Goal: Task Accomplishment & Management: Complete application form

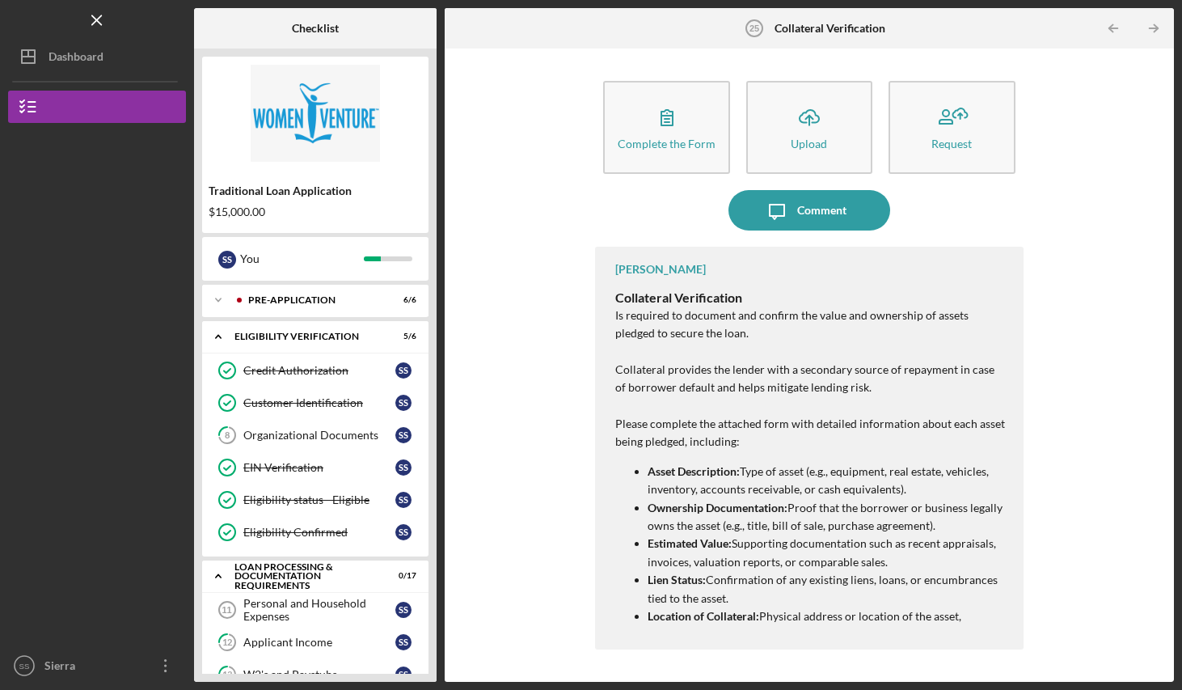
scroll to position [559, 0]
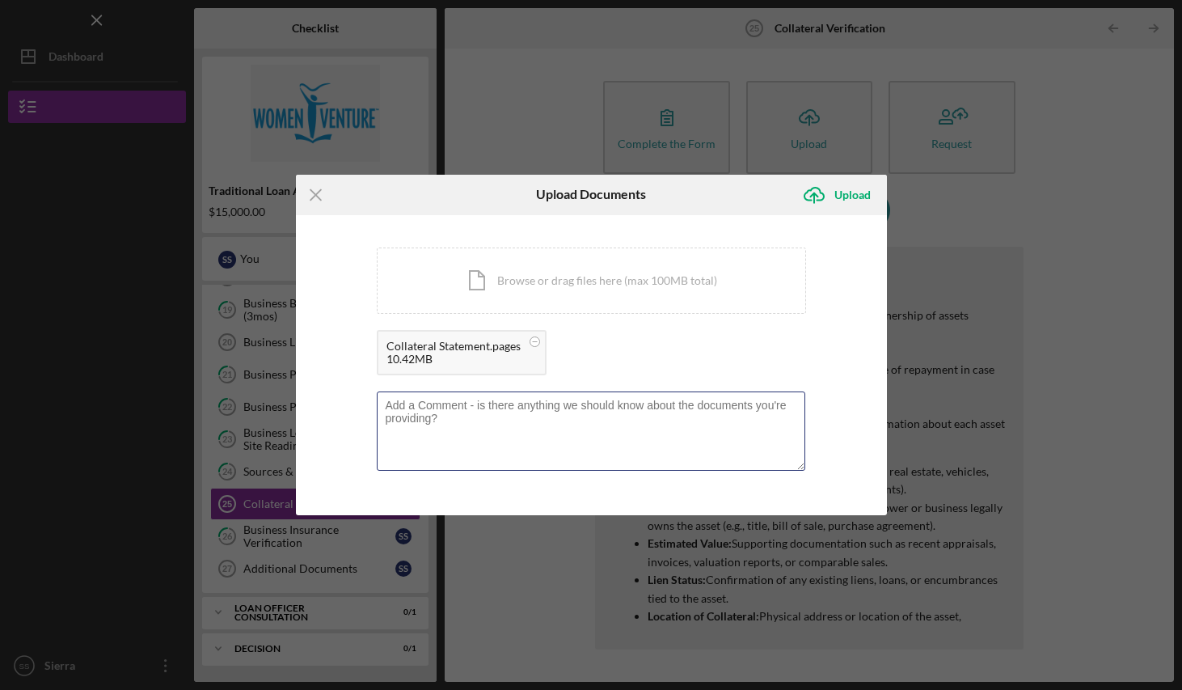
click at [636, 427] on textarea at bounding box center [591, 430] width 429 height 79
click at [848, 195] on div "Upload" at bounding box center [853, 195] width 36 height 32
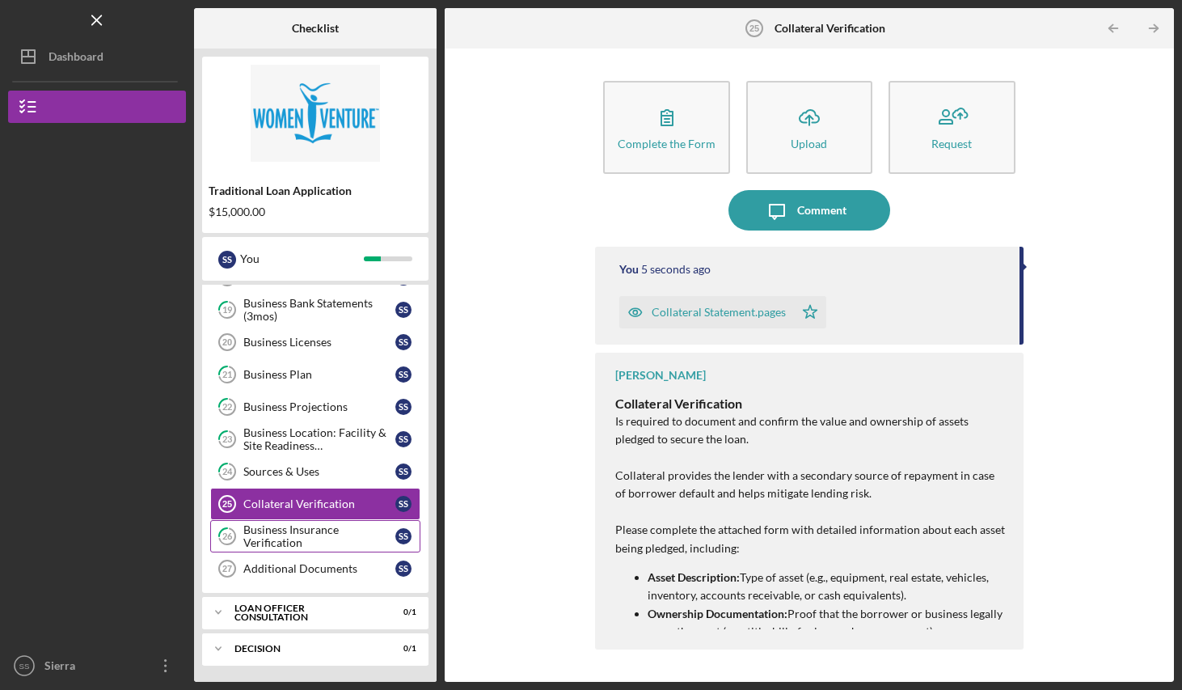
drag, startPoint x: 0, startPoint y: 0, endPoint x: 269, endPoint y: 536, distance: 599.9
click at [269, 536] on div "Business Insurance Verification" at bounding box center [319, 536] width 152 height 26
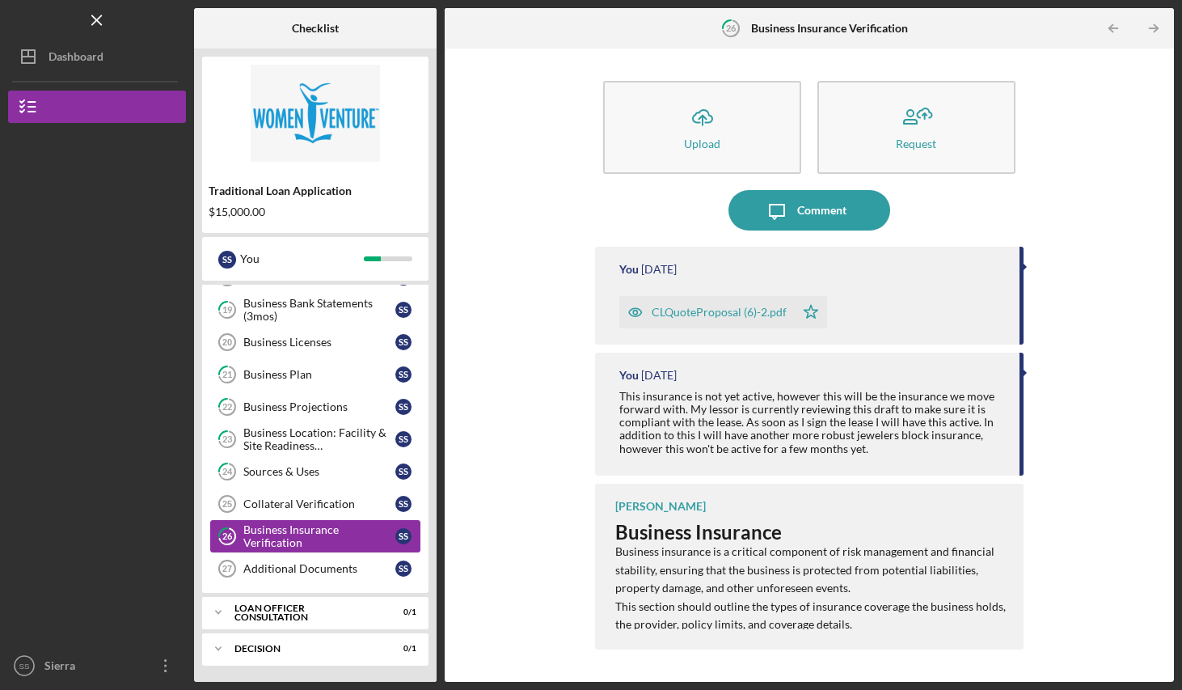
click at [285, 567] on div "Additional Documents" at bounding box center [319, 568] width 152 height 13
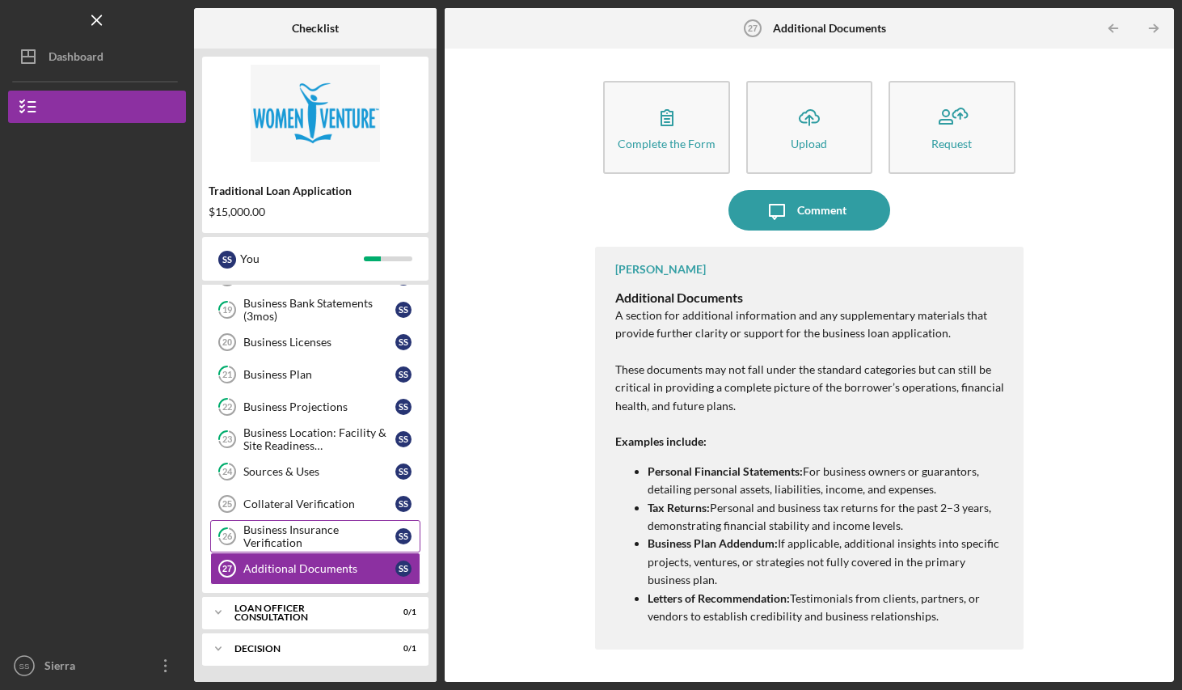
click at [285, 473] on div "Sources & Uses" at bounding box center [319, 471] width 152 height 13
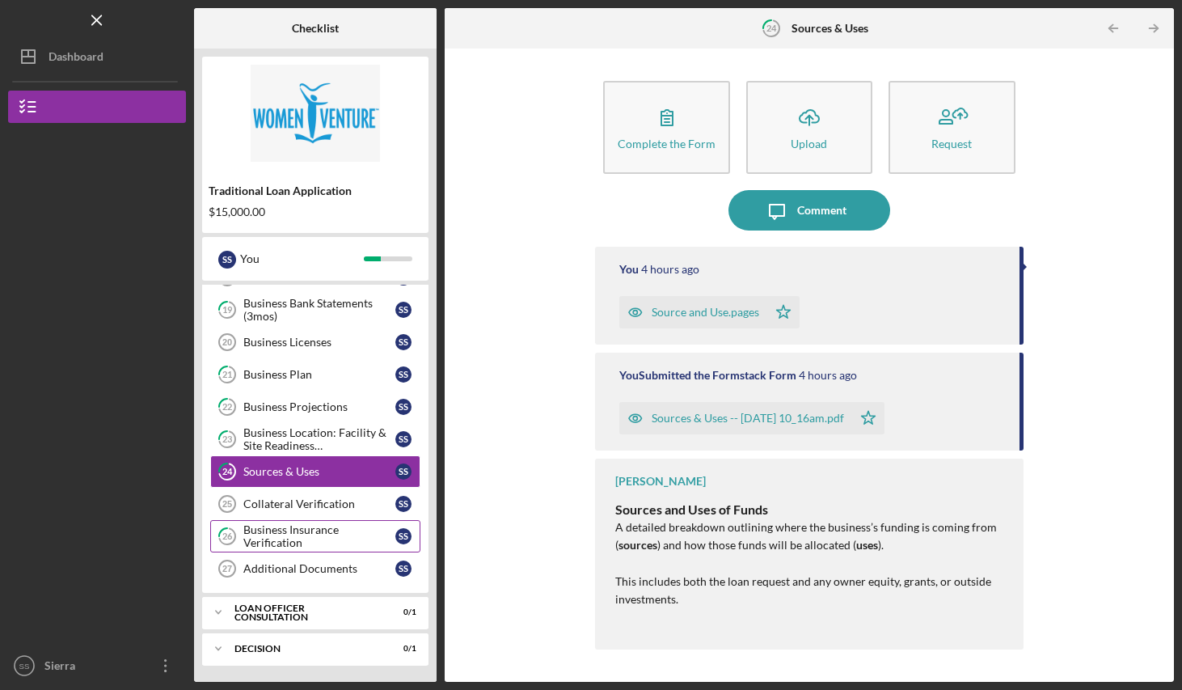
click at [701, 311] on div "Source and Use.pages" at bounding box center [706, 312] width 108 height 13
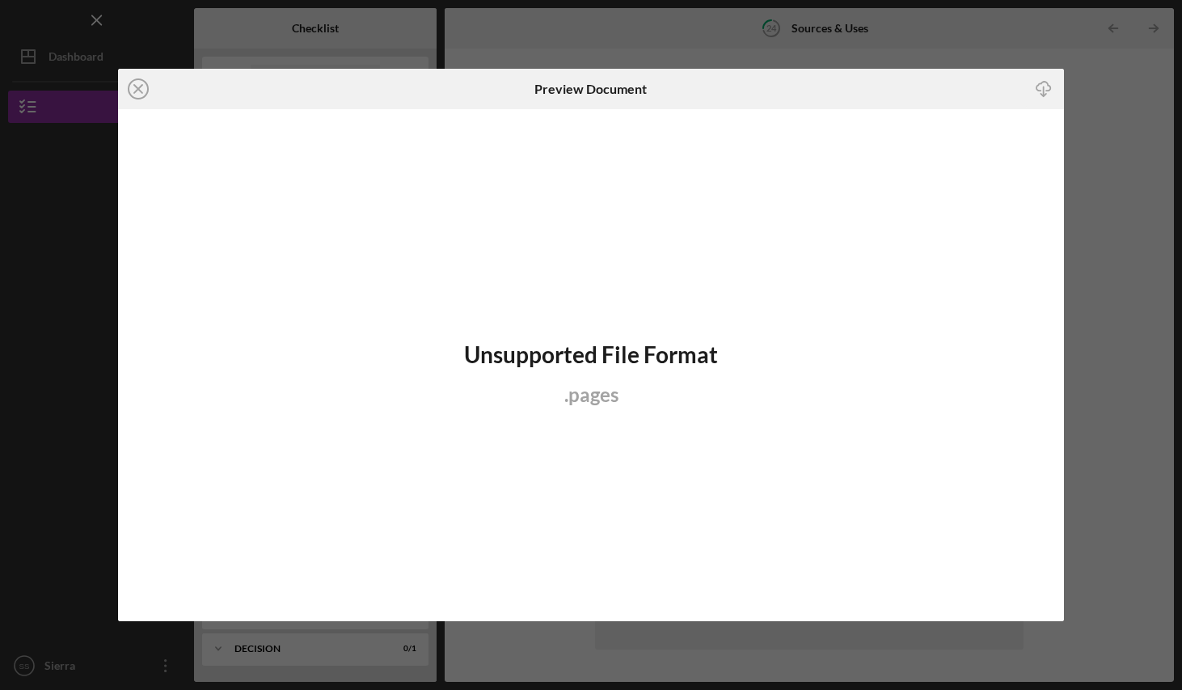
click at [670, 376] on div "Unsupported File Format . pages" at bounding box center [591, 364] width 946 height 511
click at [137, 87] on line at bounding box center [138, 89] width 8 height 8
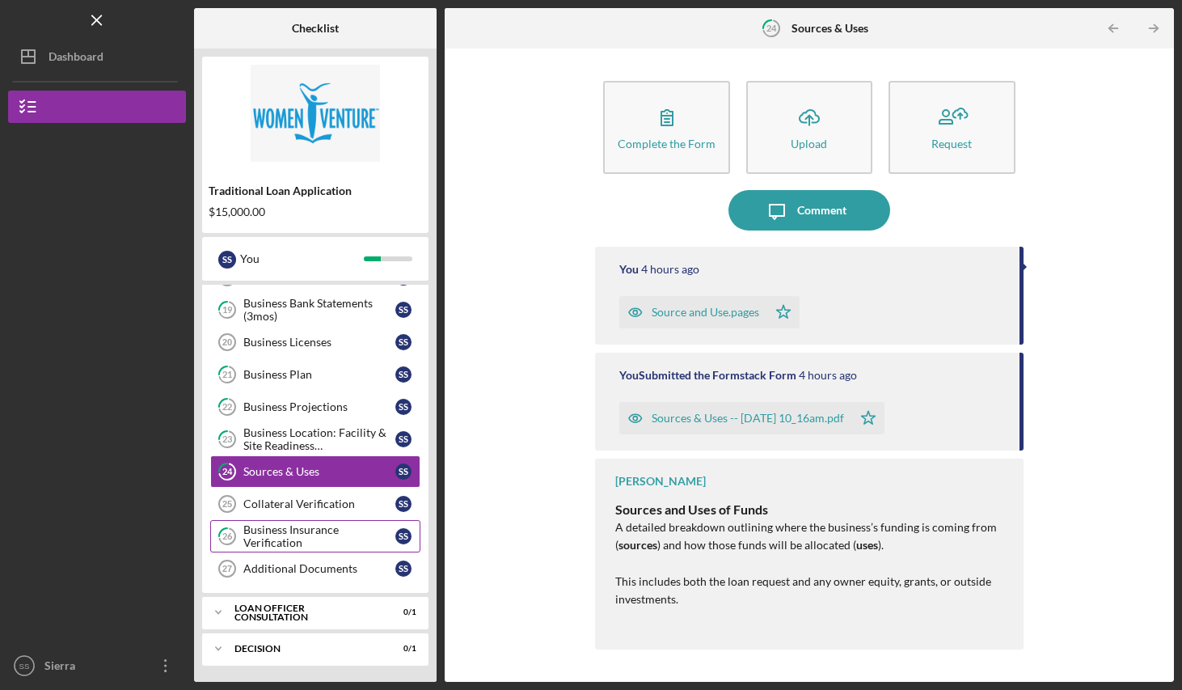
click at [728, 420] on div "Sources & Uses -- [DATE] 10_16am.pdf" at bounding box center [748, 418] width 192 height 13
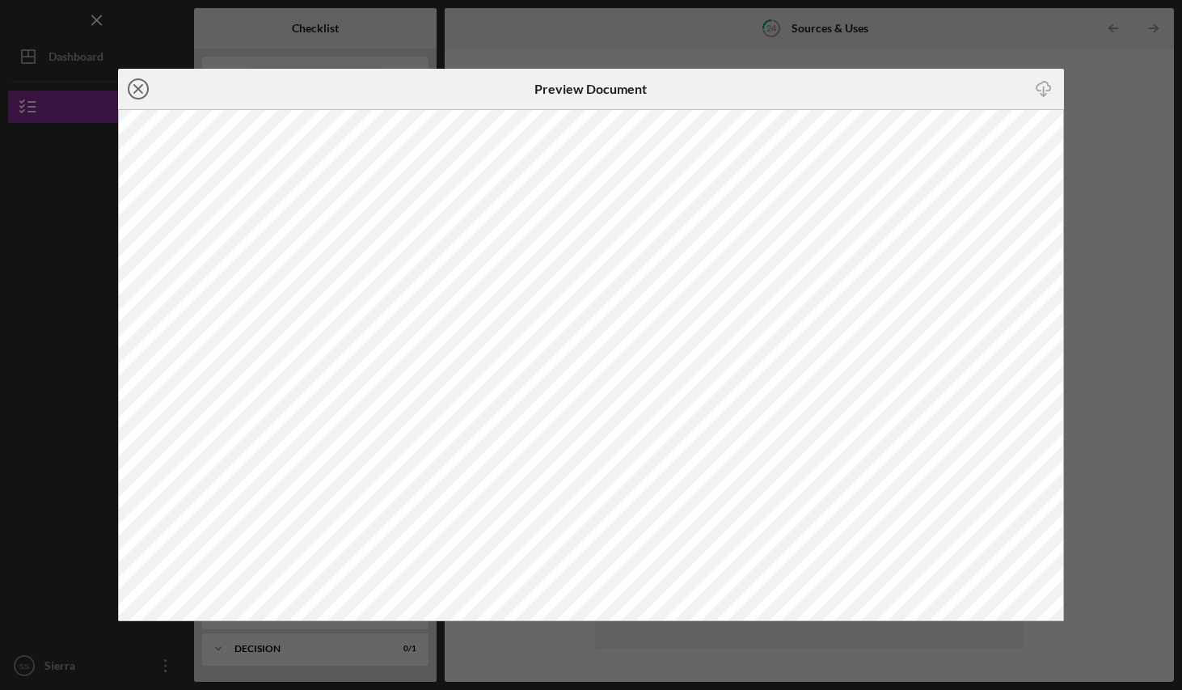
drag, startPoint x: 269, startPoint y: 536, endPoint x: 137, endPoint y: 89, distance: 466.4
click at [137, 89] on icon "Icon/Close" at bounding box center [138, 89] width 40 height 40
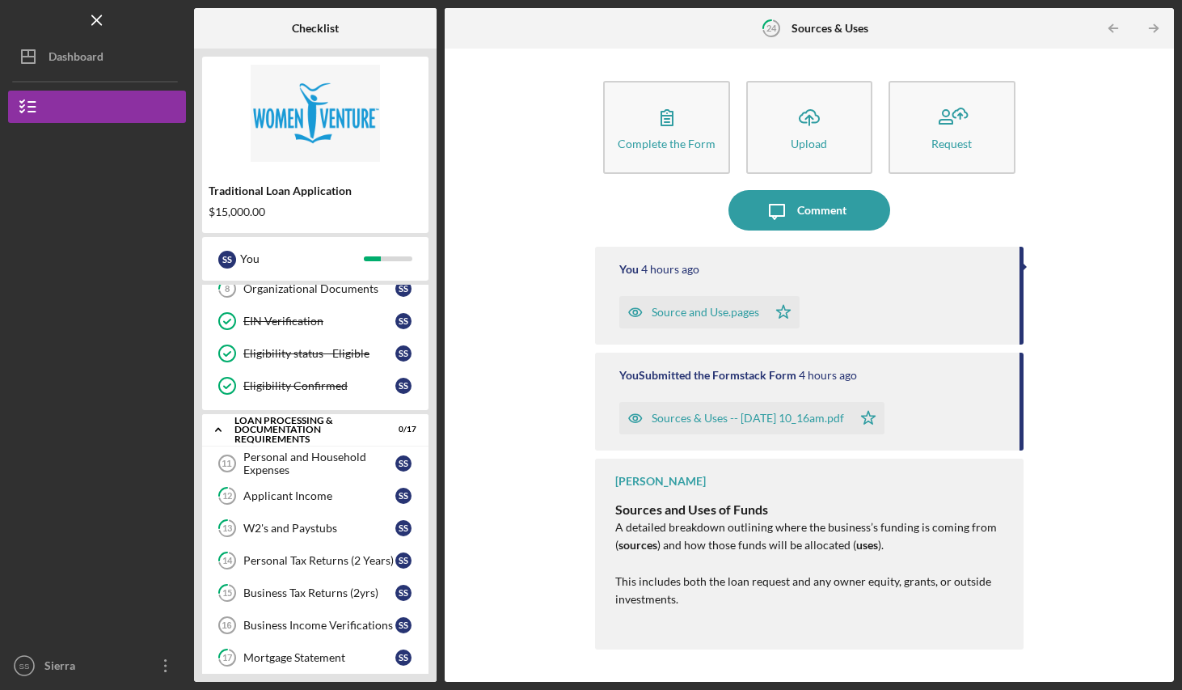
scroll to position [150, 0]
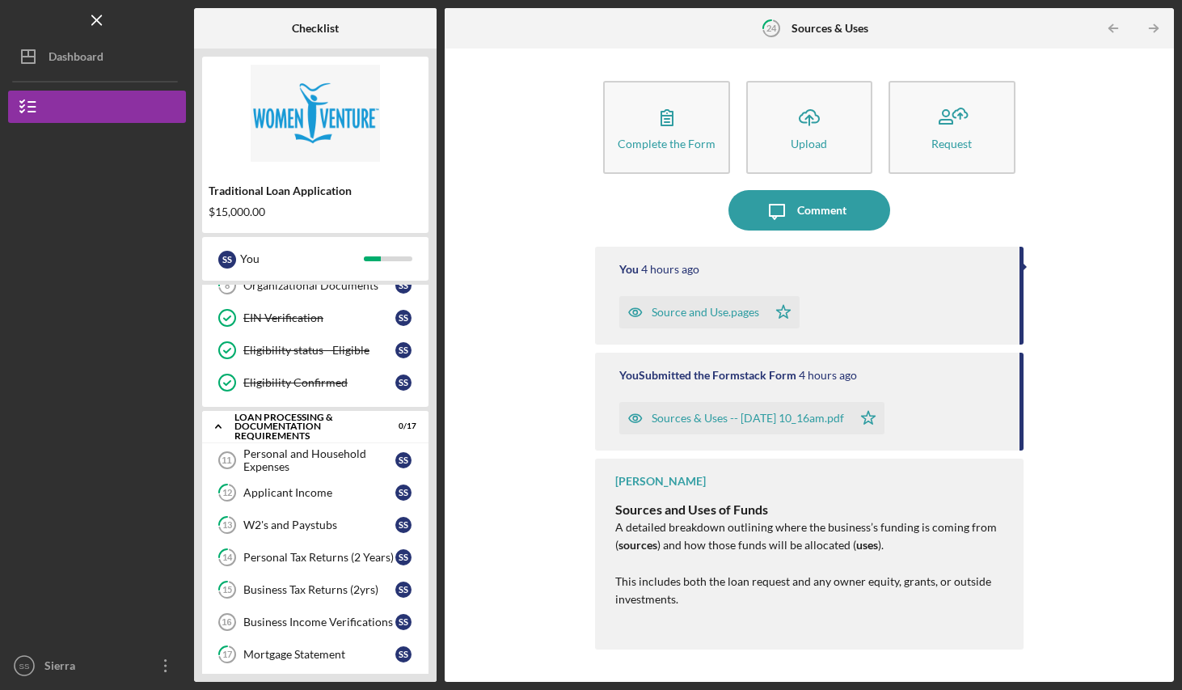
drag, startPoint x: 137, startPoint y: 89, endPoint x: 790, endPoint y: 281, distance: 681.1
click at [790, 281] on div "You 4 hours ago Source and Use.pages Icon/Star" at bounding box center [809, 296] width 428 height 98
click at [725, 315] on div "Source and Use.pages" at bounding box center [706, 312] width 108 height 13
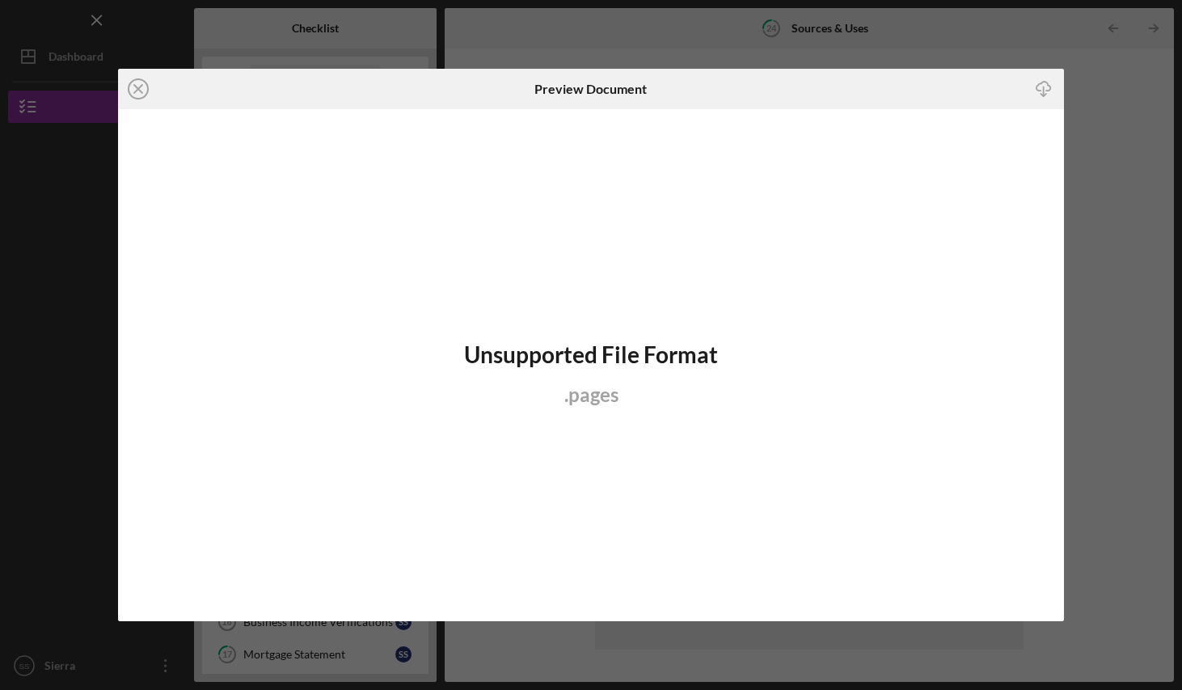
click at [141, 89] on icon "Icon/Close" at bounding box center [138, 89] width 40 height 40
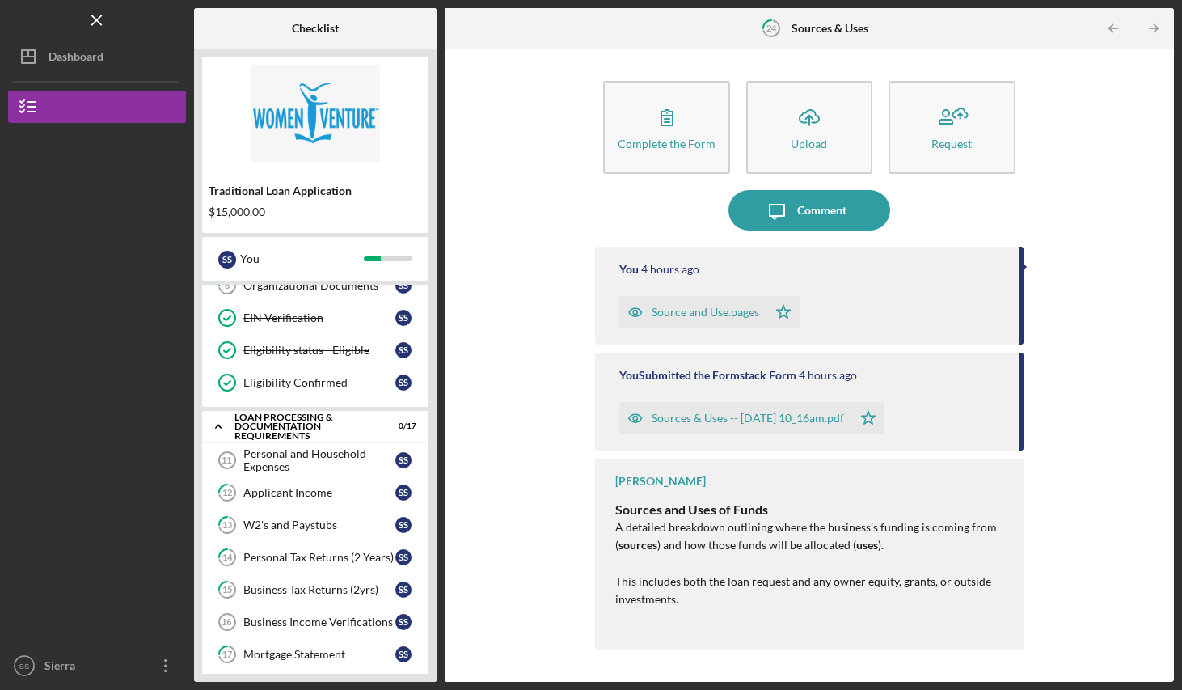
click at [702, 317] on div "Source and Use.pages" at bounding box center [706, 312] width 108 height 13
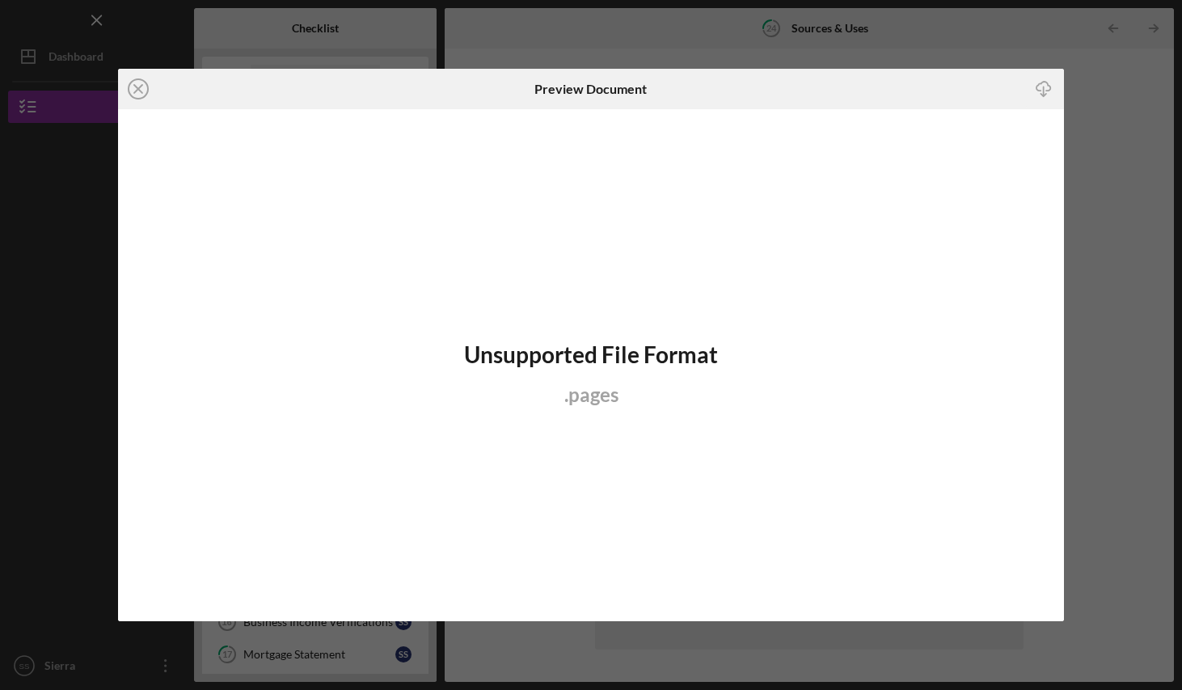
click at [1040, 94] on icon "Icon/Download" at bounding box center [1043, 89] width 36 height 36
click at [1106, 252] on div "Icon/Close Preview Document Icon/Download Unsupported File Format . pages" at bounding box center [591, 345] width 1182 height 690
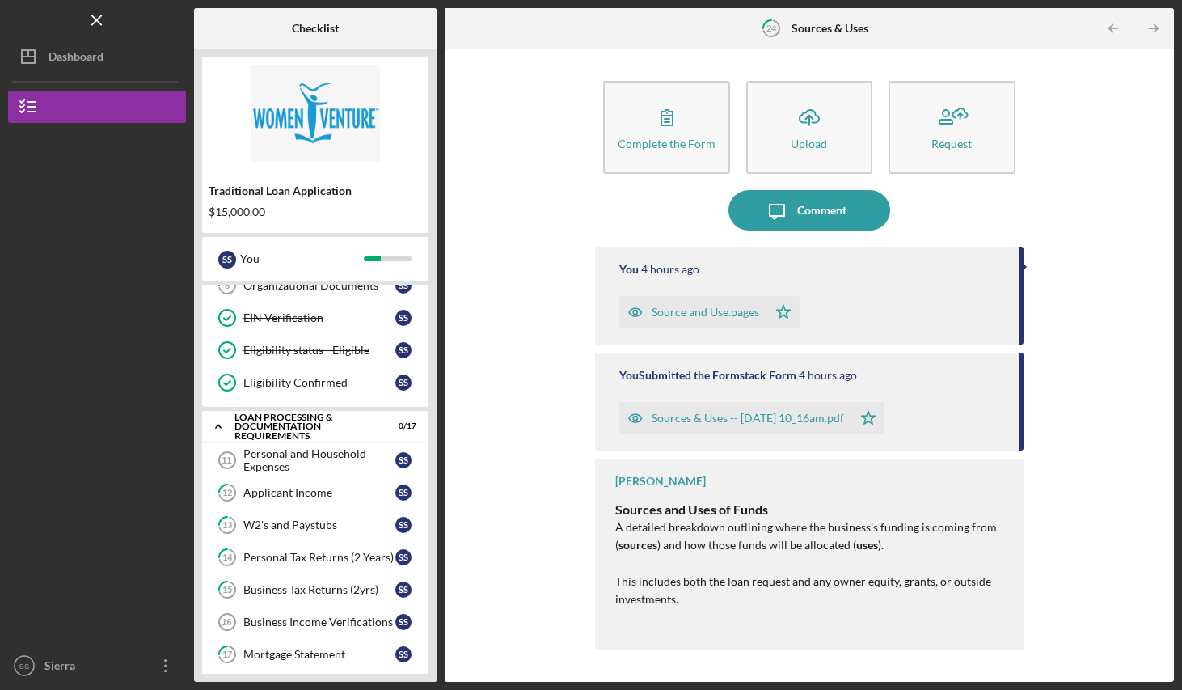
click at [835, 215] on div "Comment" at bounding box center [821, 210] width 49 height 40
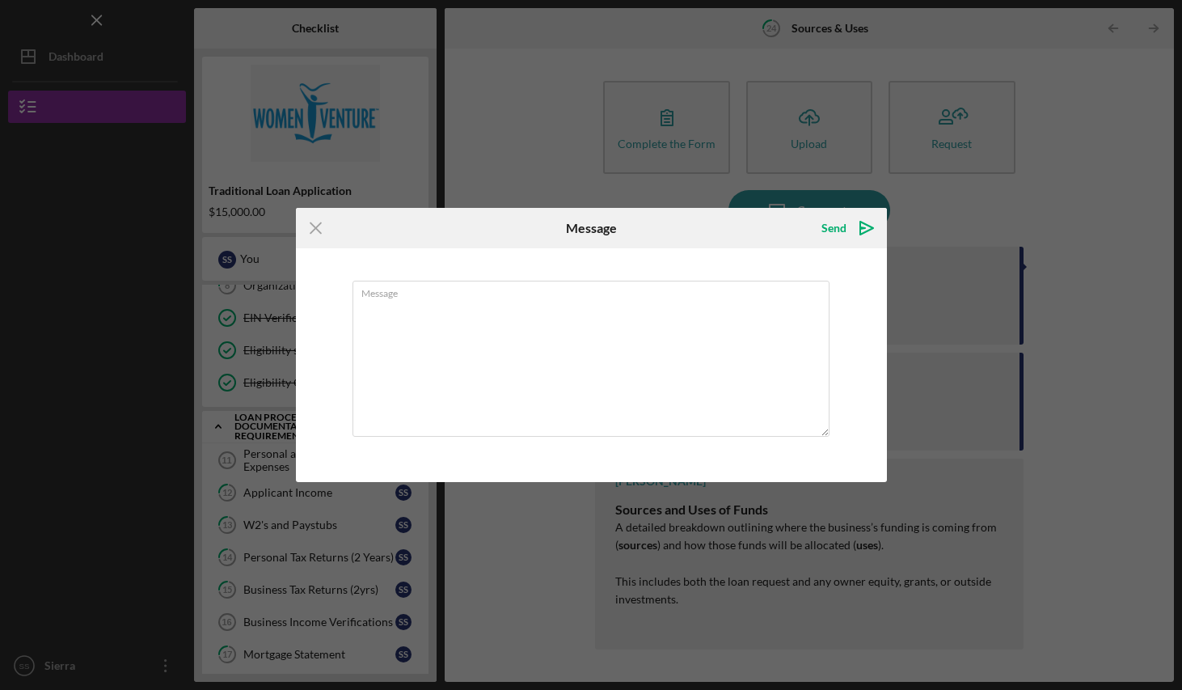
click at [630, 359] on textarea "Message" at bounding box center [591, 359] width 477 height 156
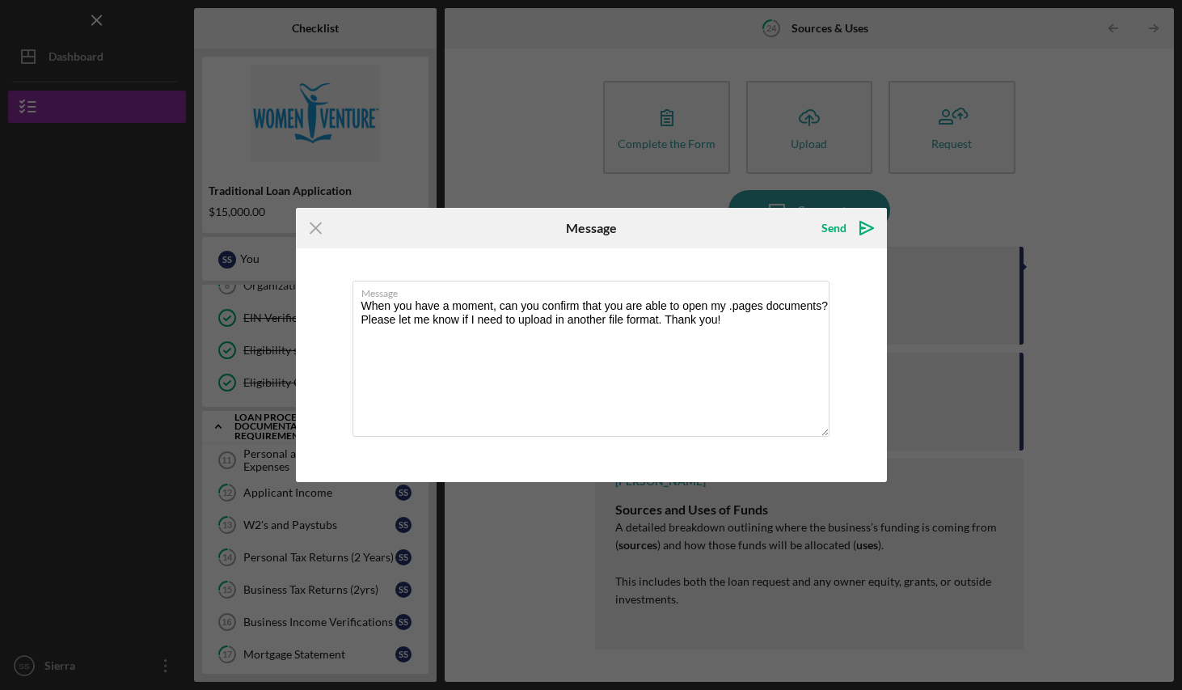
type textarea "When you have a moment, can you confirm that you are able to open my .pages doc…"
click at [864, 230] on icon "Icon/icon-invite-send" at bounding box center [867, 228] width 40 height 40
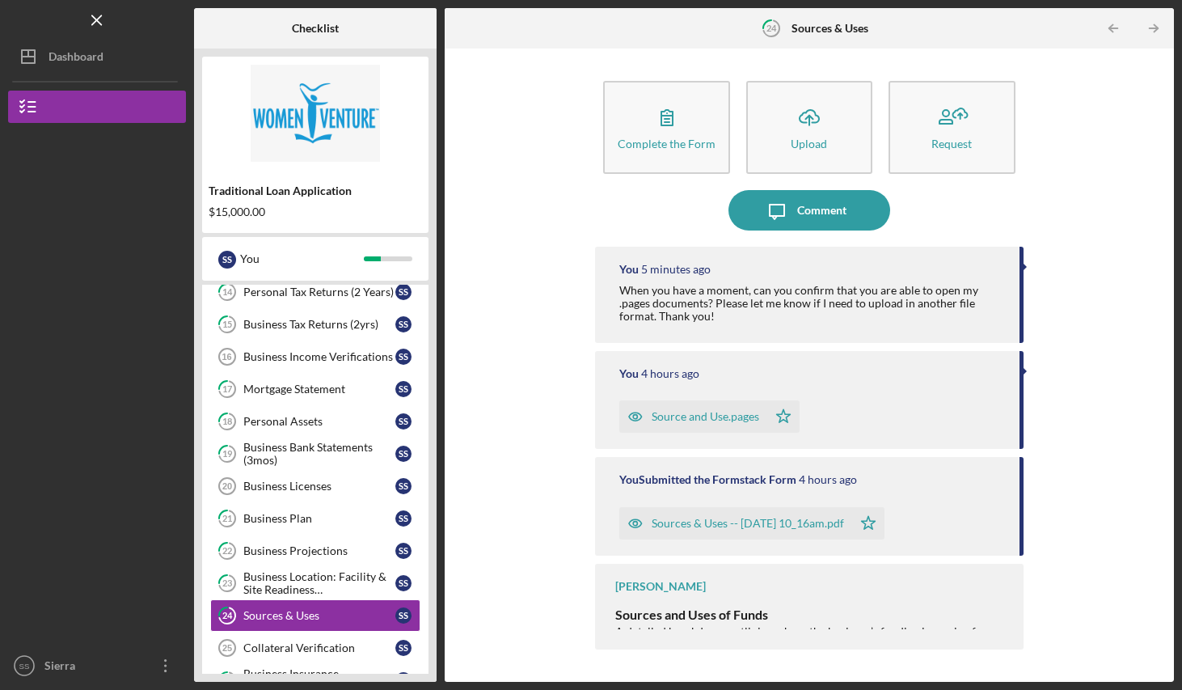
scroll to position [418, 0]
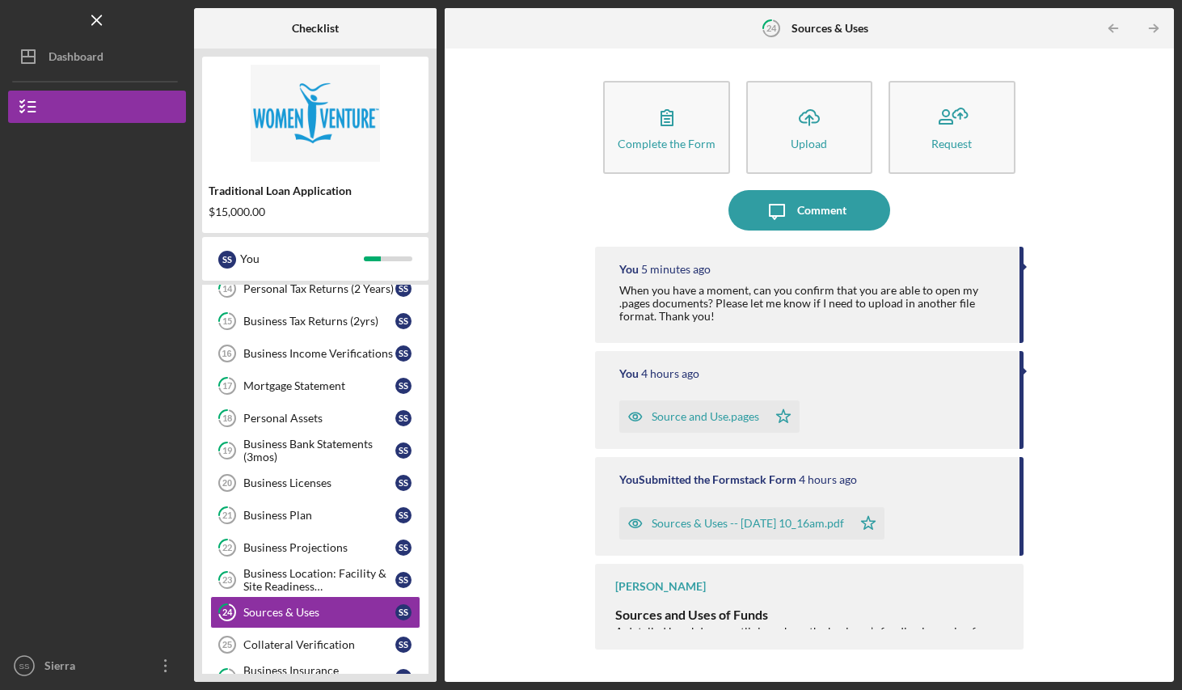
click at [325, 512] on div "Business Plan" at bounding box center [319, 515] width 152 height 13
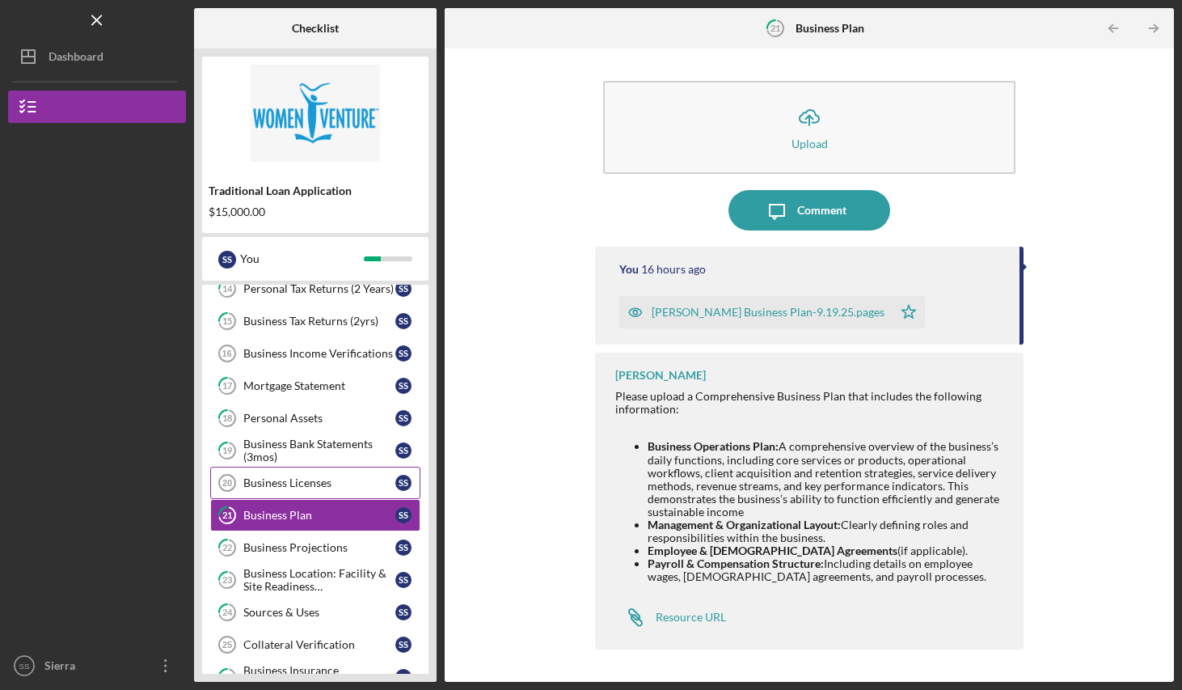
drag, startPoint x: 679, startPoint y: 538, endPoint x: 324, endPoint y: 484, distance: 359.1
click at [324, 484] on div "Business Licenses" at bounding box center [319, 482] width 152 height 13
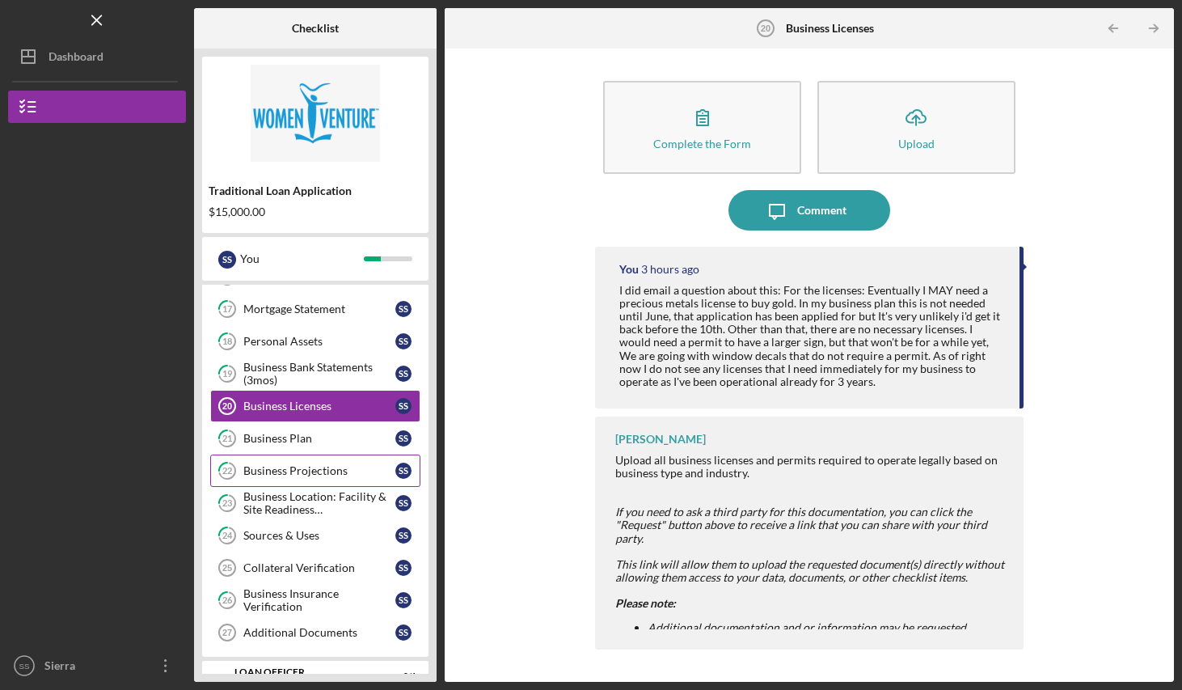
scroll to position [498, 0]
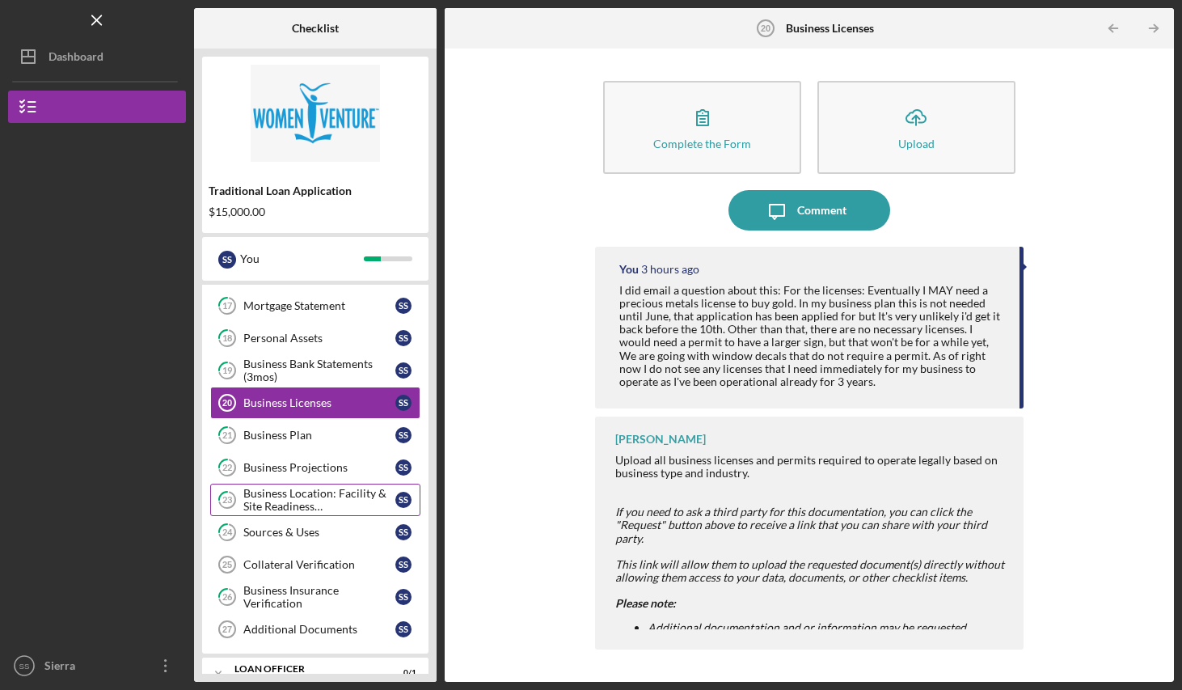
click at [302, 560] on div "Collateral Verification" at bounding box center [319, 564] width 152 height 13
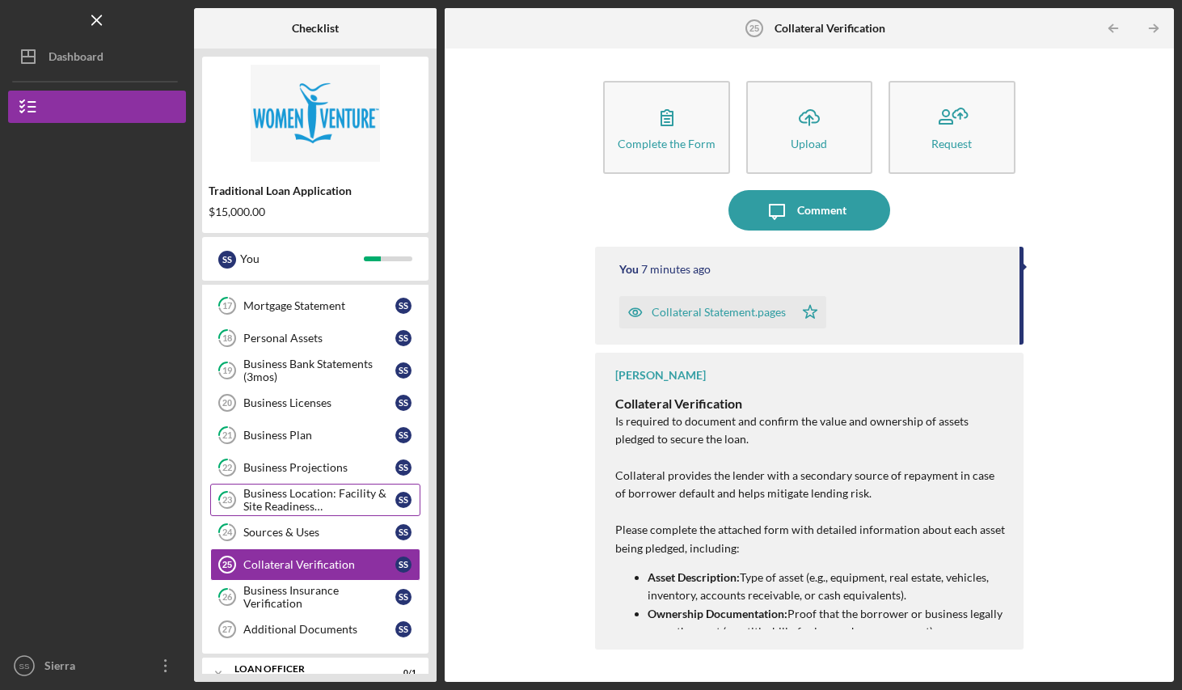
click at [718, 311] on div "Collateral Statement.pages" at bounding box center [719, 312] width 134 height 13
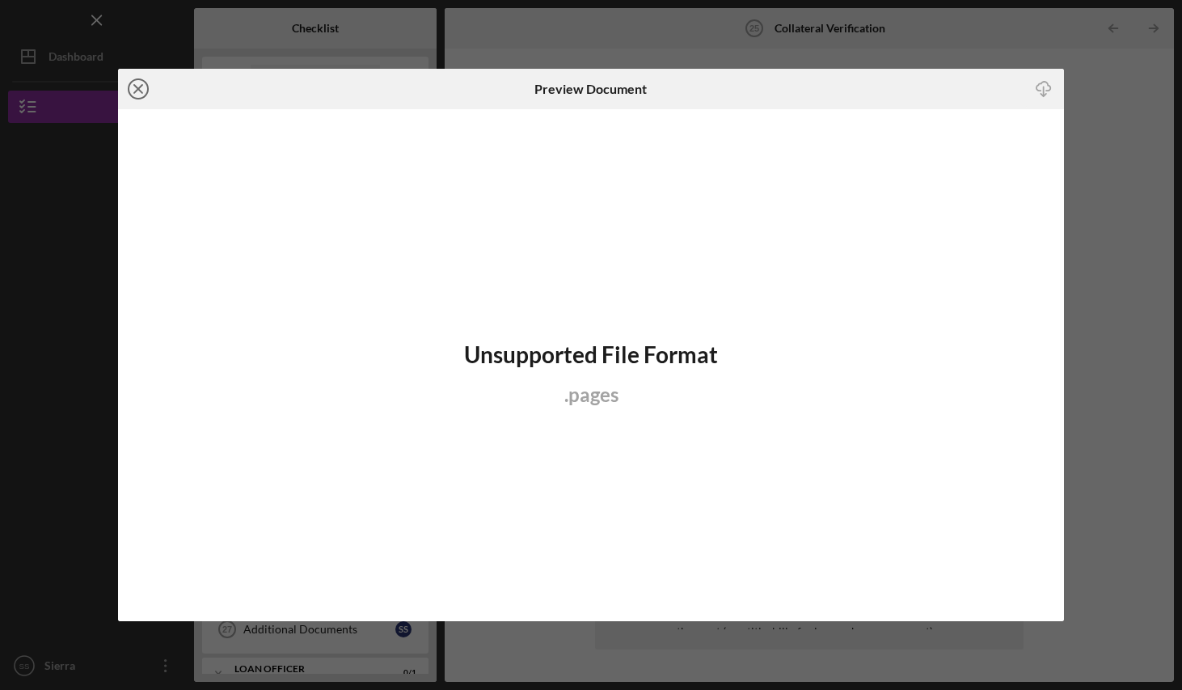
drag, startPoint x: 324, startPoint y: 484, endPoint x: 133, endPoint y: 87, distance: 440.1
click at [133, 87] on icon "Icon/Close" at bounding box center [138, 89] width 40 height 40
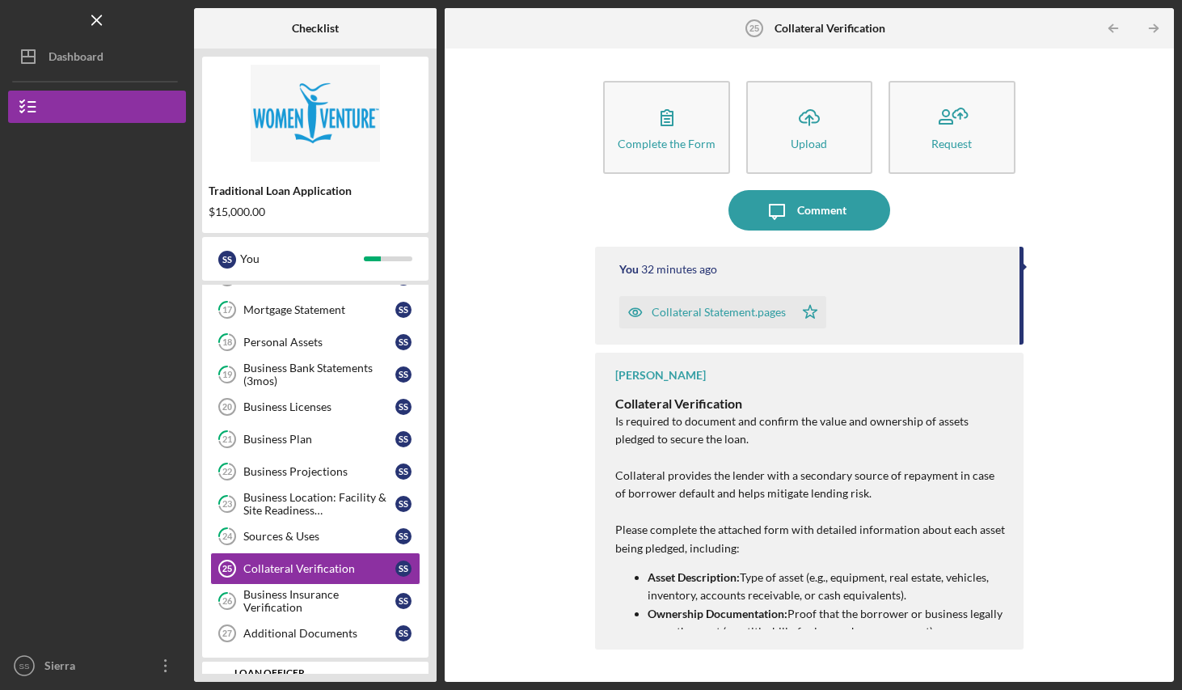
scroll to position [374, 0]
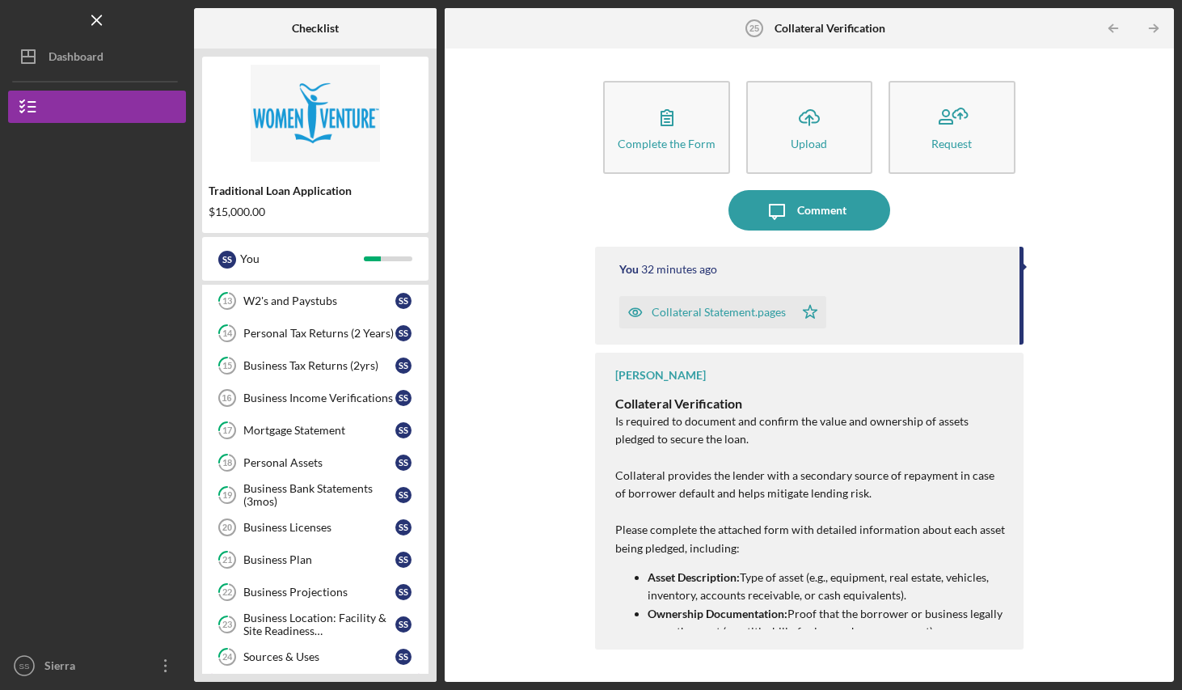
click at [304, 301] on div "W2's and Paystubs" at bounding box center [319, 300] width 152 height 13
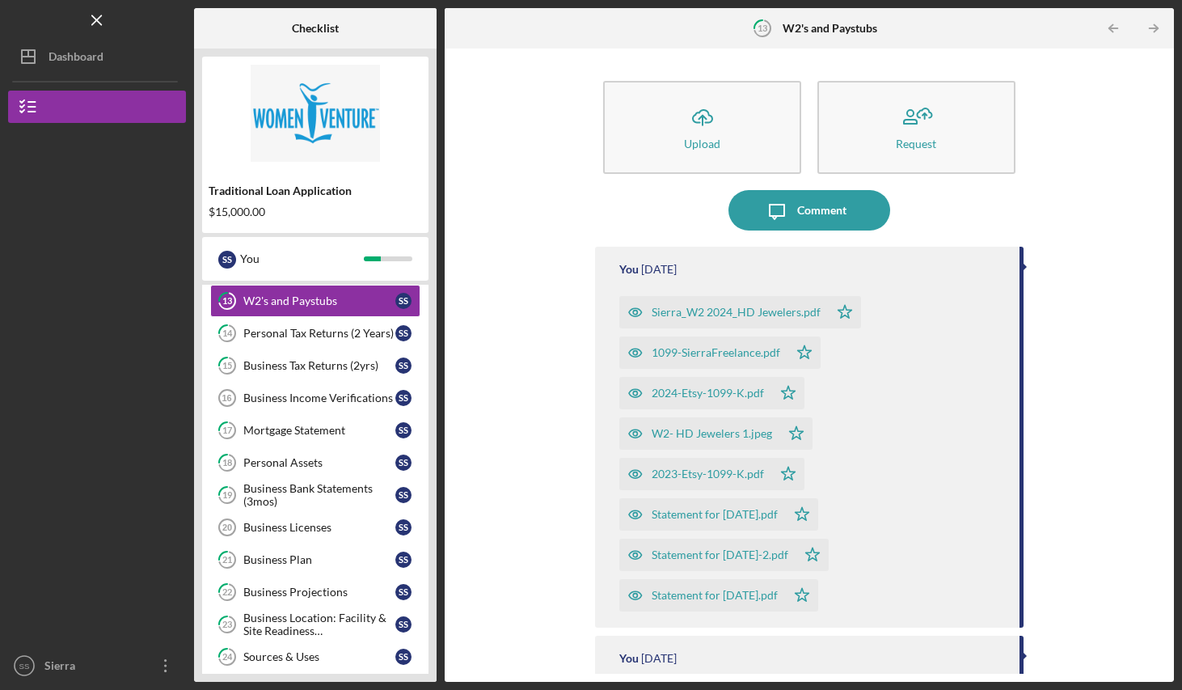
click at [290, 330] on div "Personal Tax Returns (2 Years)" at bounding box center [319, 333] width 152 height 13
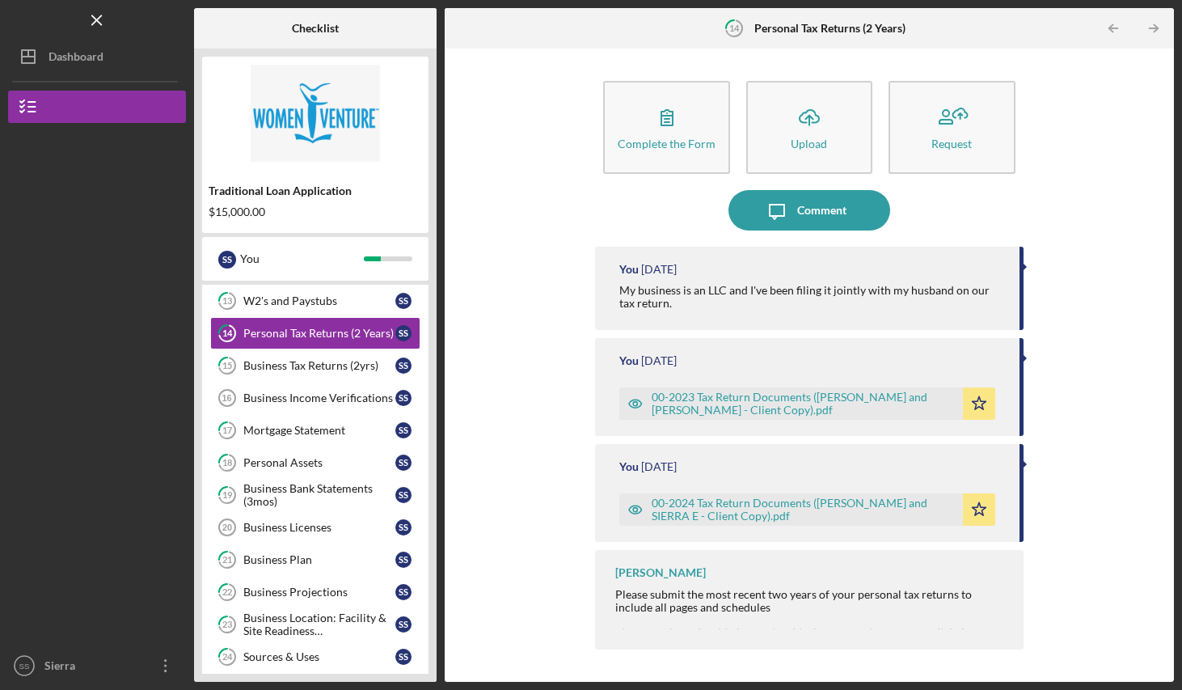
click at [292, 359] on div "Business Tax Returns (2yrs)" at bounding box center [319, 365] width 152 height 13
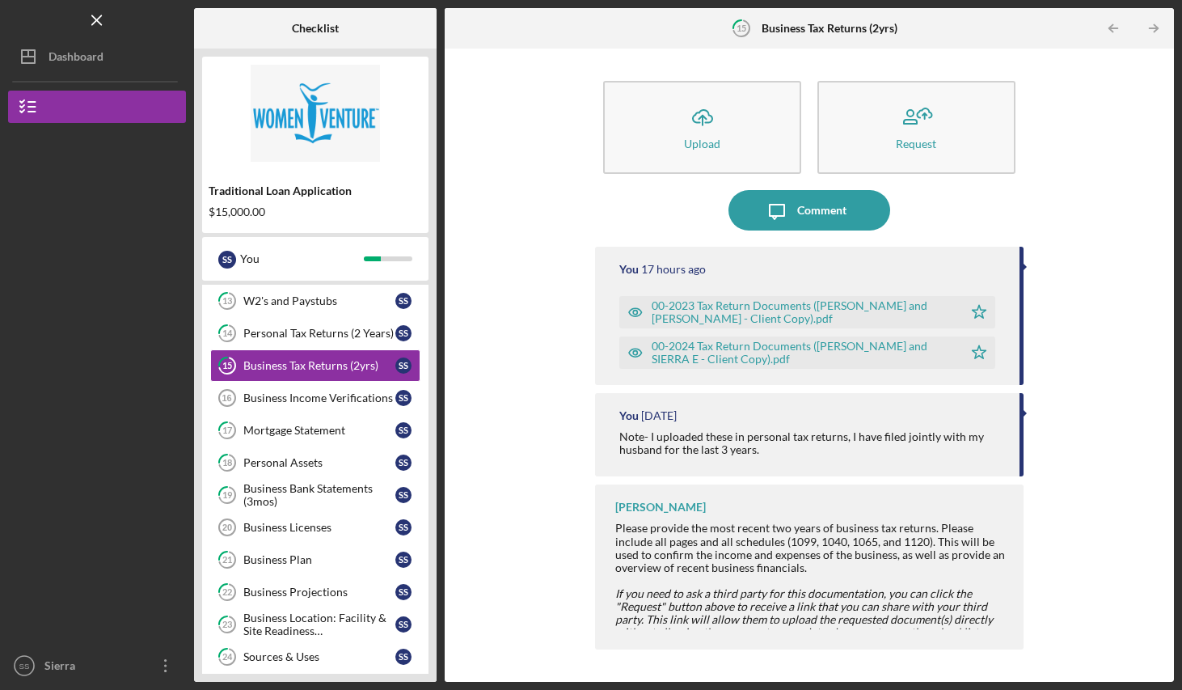
scroll to position [377, 0]
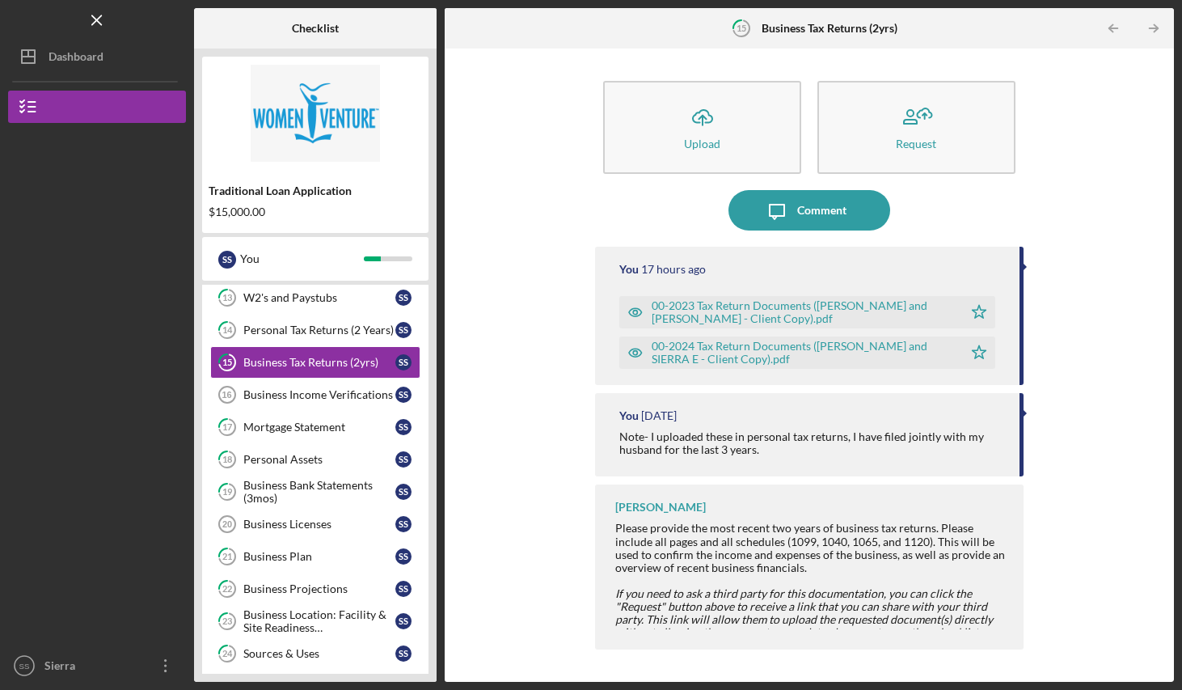
click at [289, 393] on div "Business Income Verifications" at bounding box center [319, 394] width 152 height 13
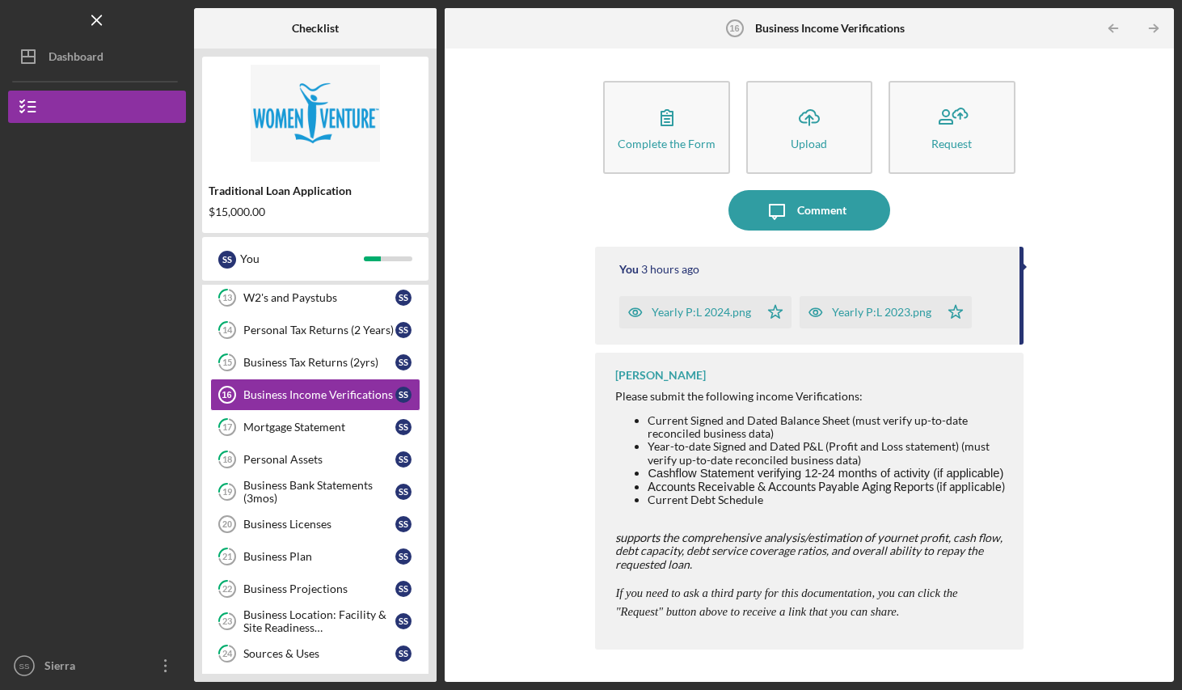
scroll to position [380, 0]
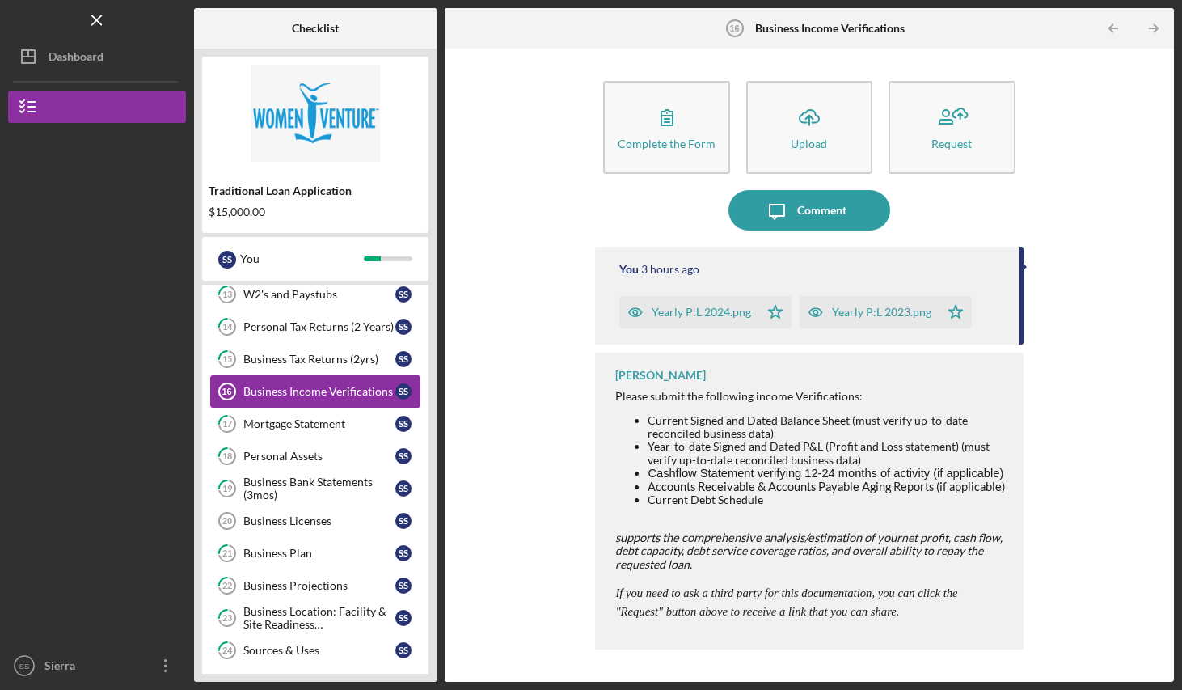
click at [314, 416] on link "17 Mortgage Statement S S" at bounding box center [315, 424] width 210 height 32
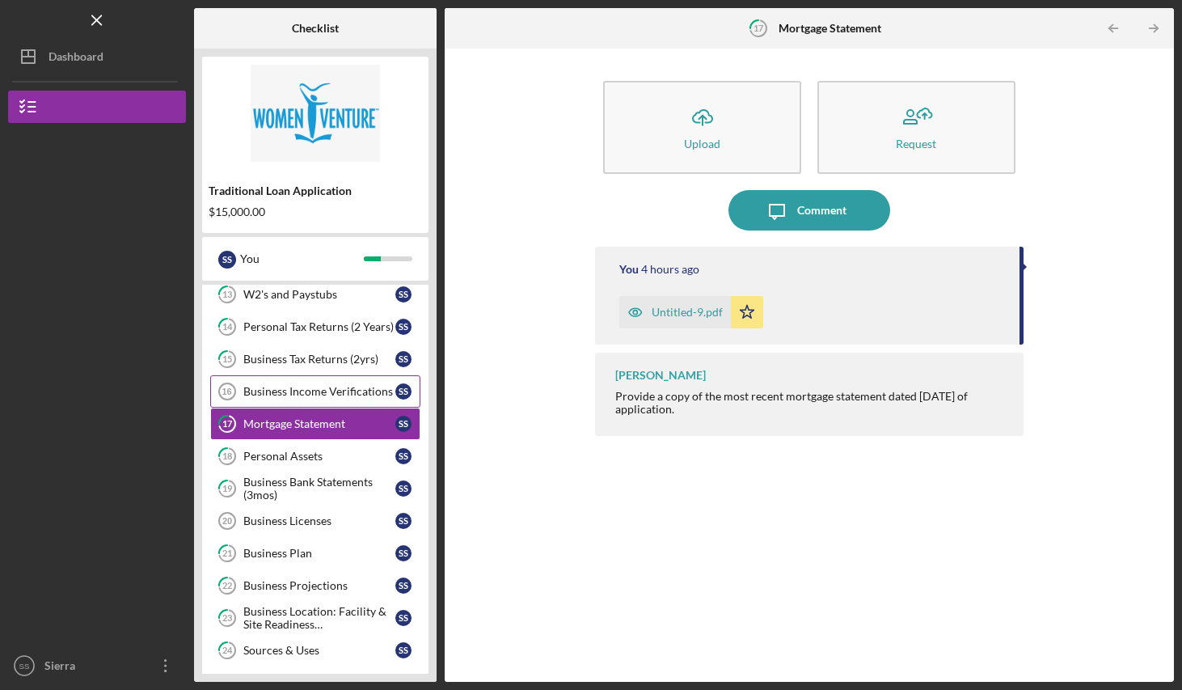
click at [290, 450] on div "Personal Assets" at bounding box center [319, 456] width 152 height 13
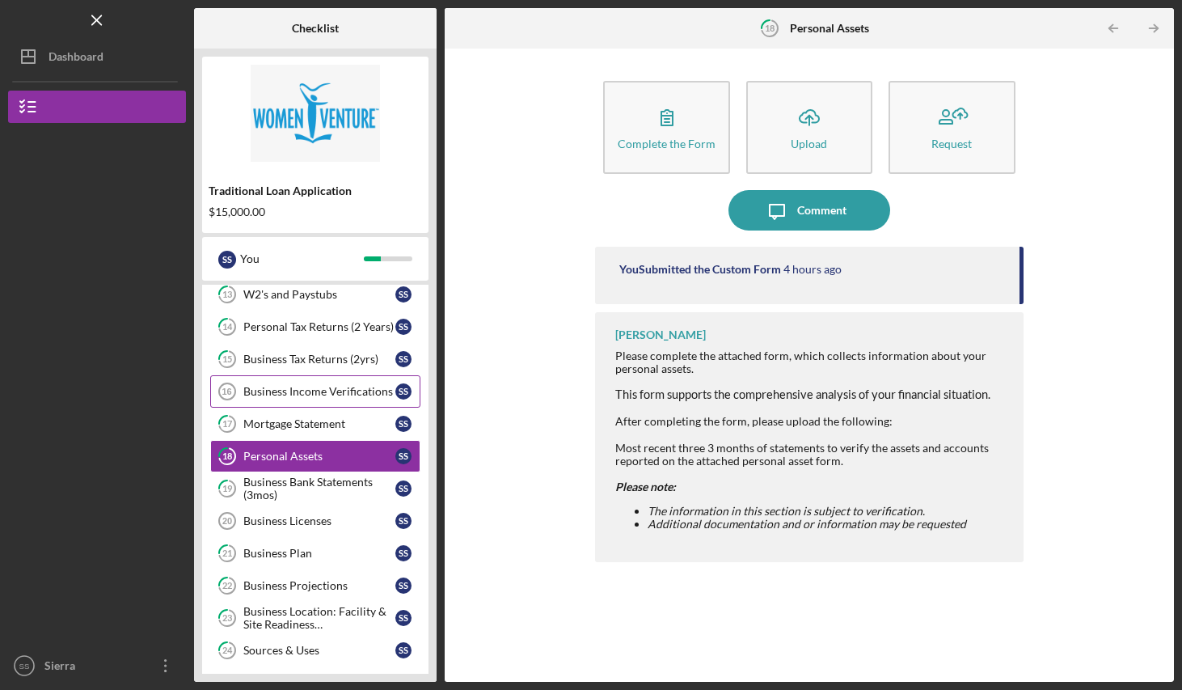
click at [285, 482] on div "Business Bank Statements (3mos)" at bounding box center [319, 488] width 152 height 26
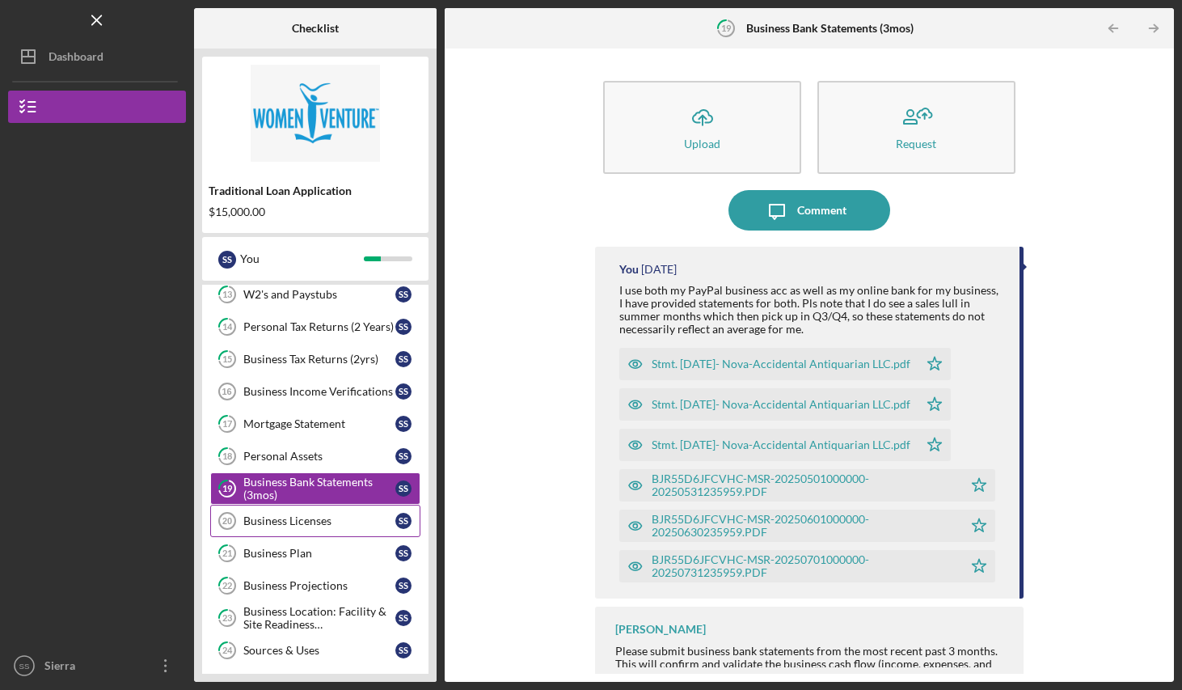
drag, startPoint x: 289, startPoint y: 393, endPoint x: 285, endPoint y: 518, distance: 125.4
click at [285, 518] on div "Business Licenses" at bounding box center [319, 520] width 152 height 13
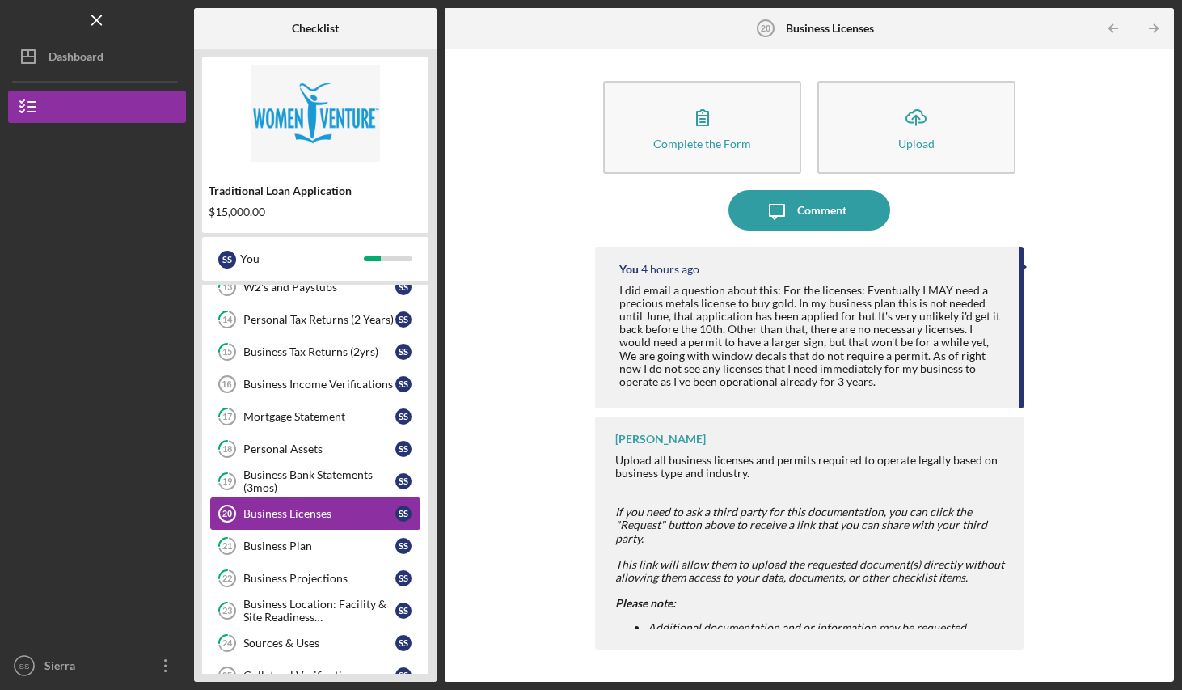
scroll to position [433, 0]
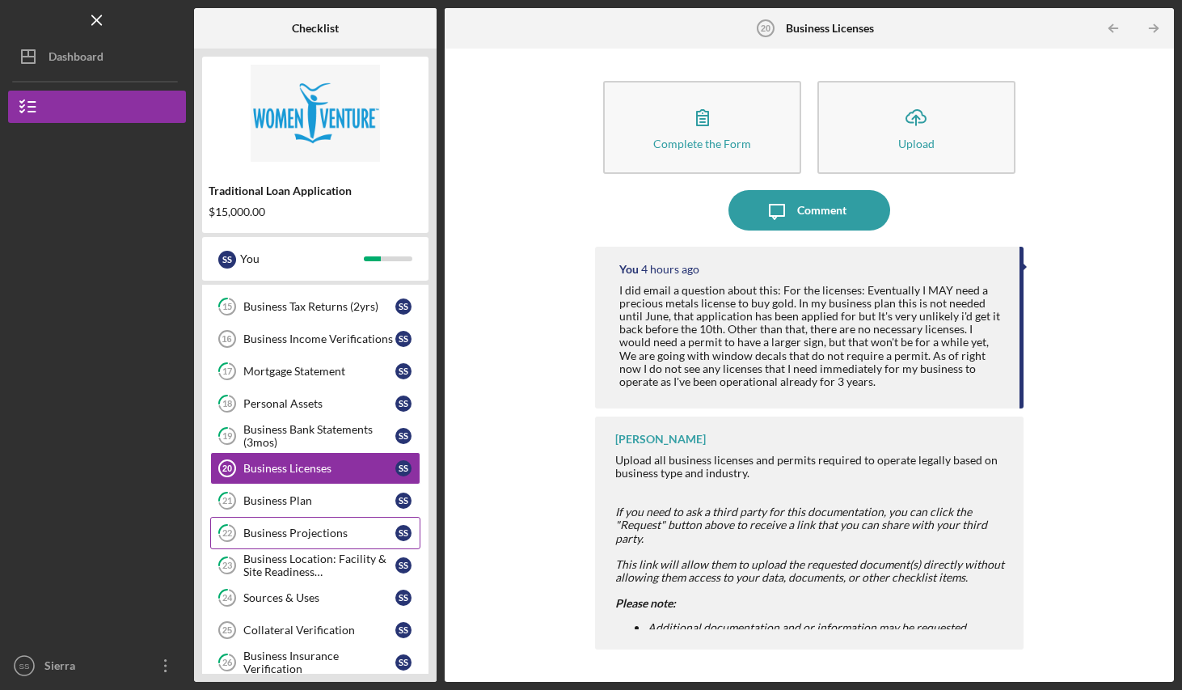
click at [295, 505] on div "Business Plan" at bounding box center [319, 500] width 152 height 13
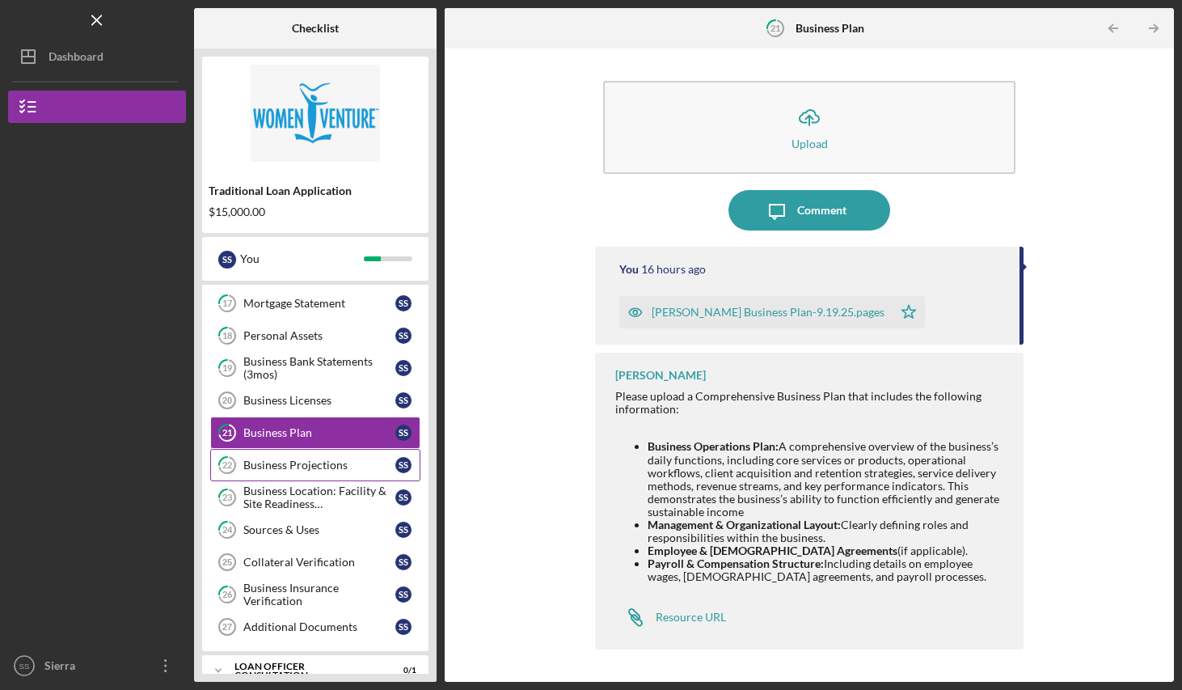
scroll to position [559, 0]
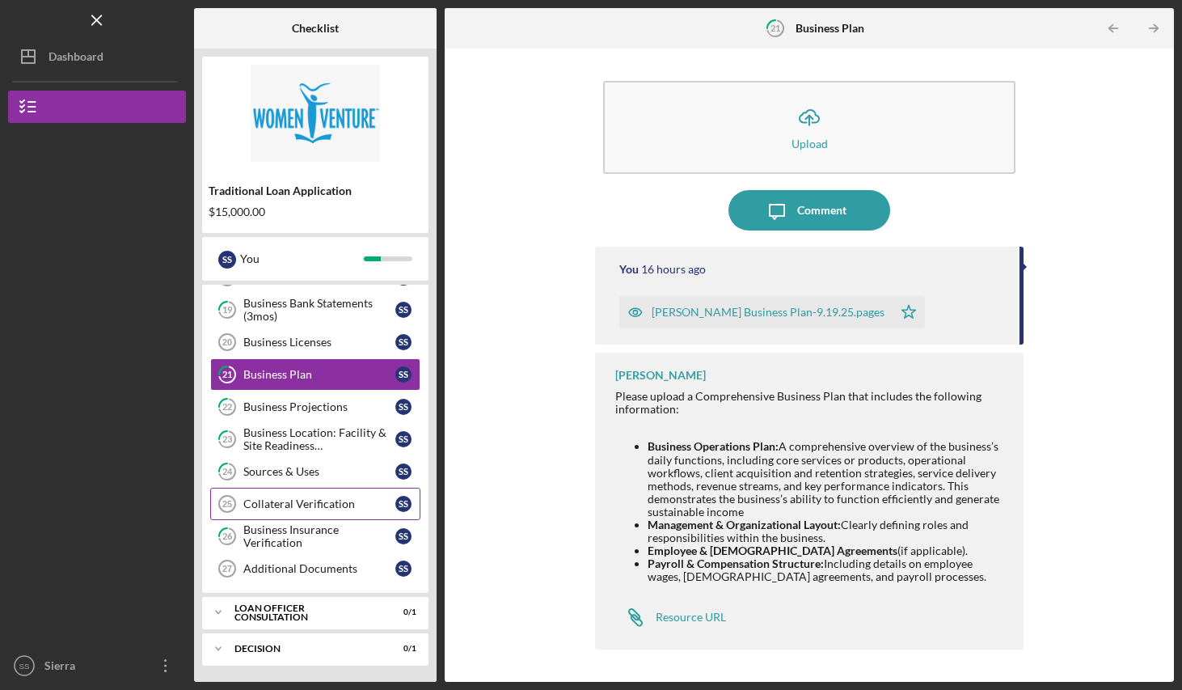
click at [330, 505] on div "Collateral Verification" at bounding box center [319, 503] width 152 height 13
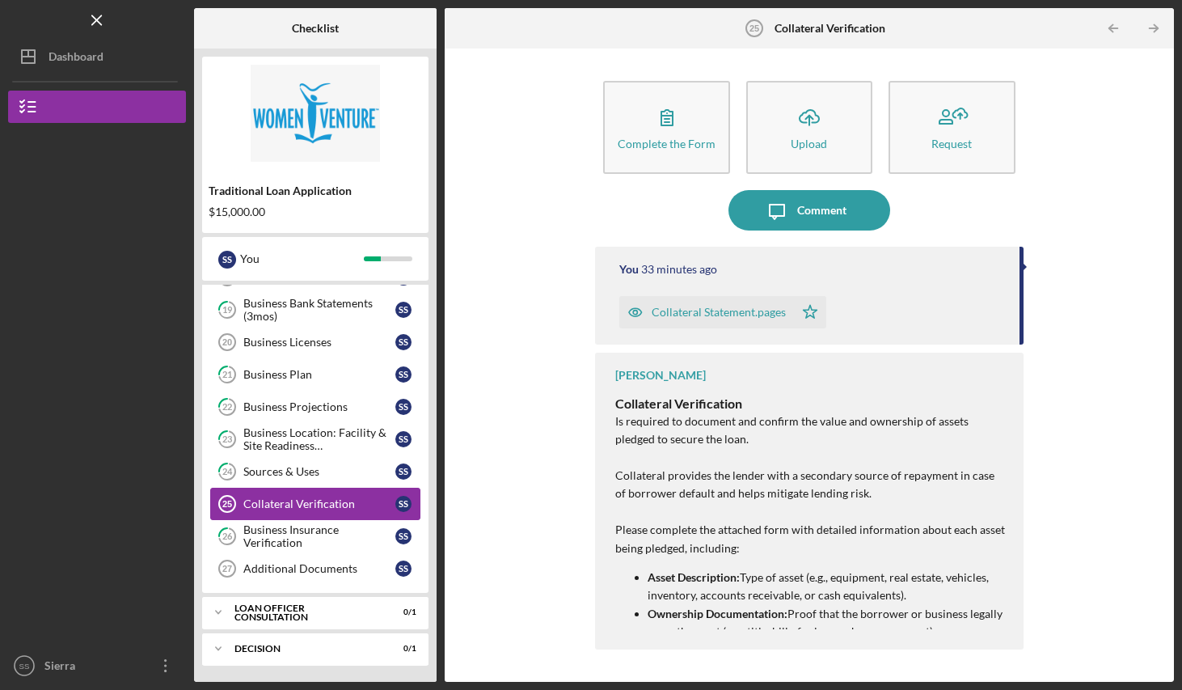
click at [658, 114] on icon "button" at bounding box center [667, 117] width 40 height 40
